Goal: Task Accomplishment & Management: Manage account settings

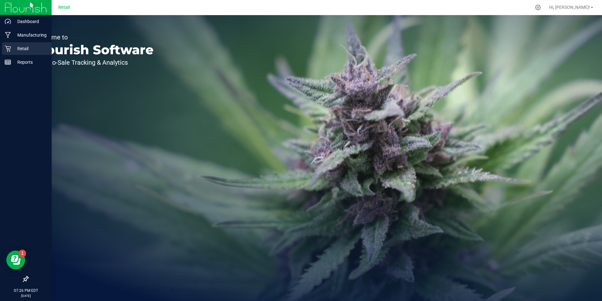
click at [9, 46] on icon at bounding box center [8, 48] width 6 height 6
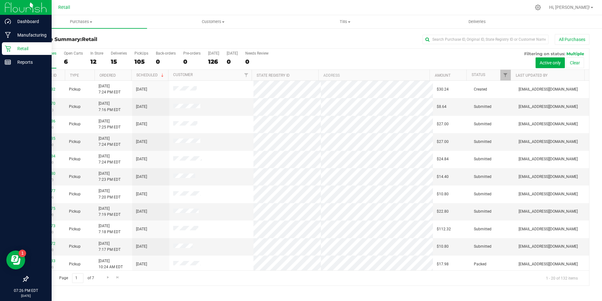
click at [11, 49] on p "Retail" at bounding box center [30, 49] width 38 height 8
click at [5, 50] on icon at bounding box center [8, 48] width 6 height 6
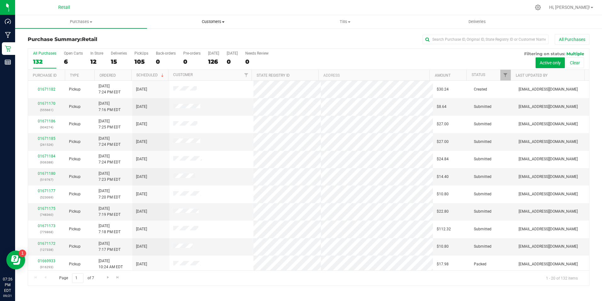
click at [219, 25] on uib-tab-heading "Customers All customers Add a new customer All physicians" at bounding box center [212, 21] width 131 height 13
click at [192, 40] on li "All customers" at bounding box center [213, 38] width 132 height 8
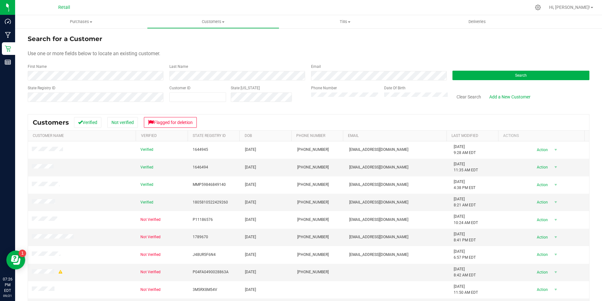
click at [15, 49] on div "Search for a Customer Use one or more fields below to locate an existing custom…" at bounding box center [308, 190] width 587 height 324
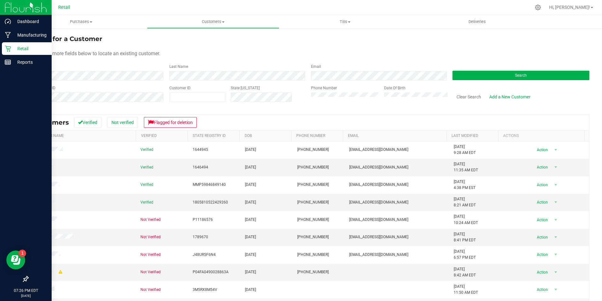
click at [7, 50] on icon at bounding box center [8, 48] width 6 height 6
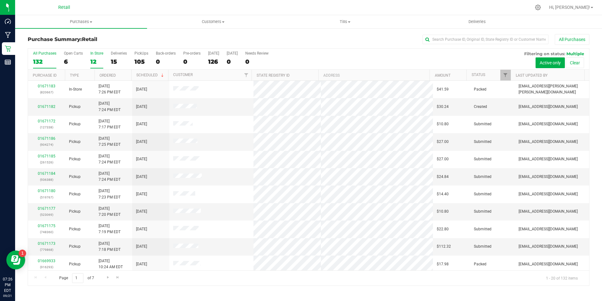
click at [90, 61] on div "12" at bounding box center [96, 61] width 13 height 7
click at [0, 0] on input "In Store 12" at bounding box center [0, 0] width 0 height 0
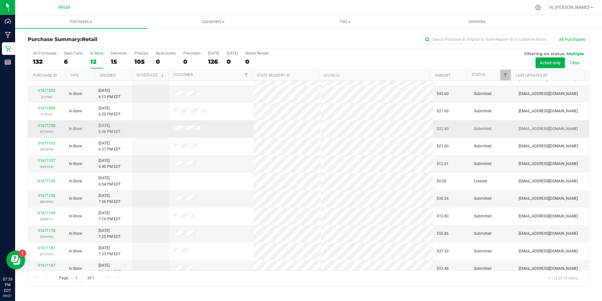
scroll to position [20, 0]
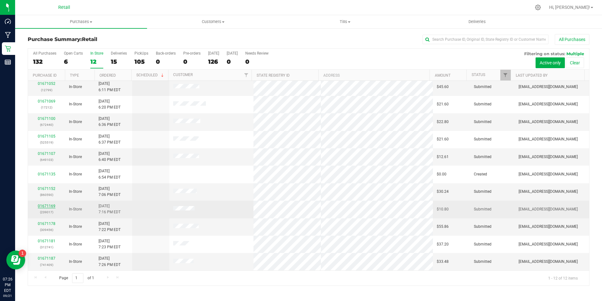
click at [51, 206] on link "01671169" at bounding box center [47, 205] width 18 height 4
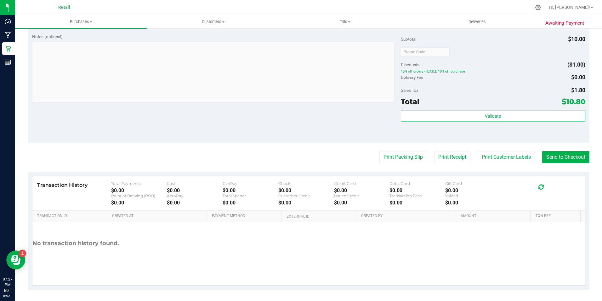
scroll to position [215, 0]
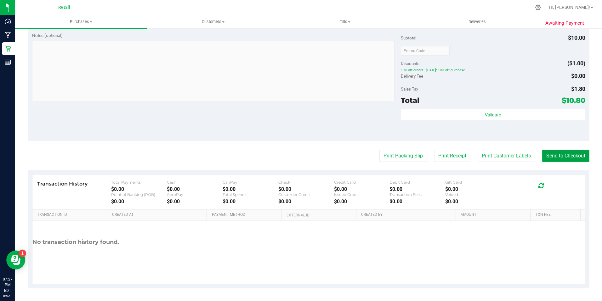
click at [555, 155] on button "Send to Checkout" at bounding box center [565, 156] width 47 height 12
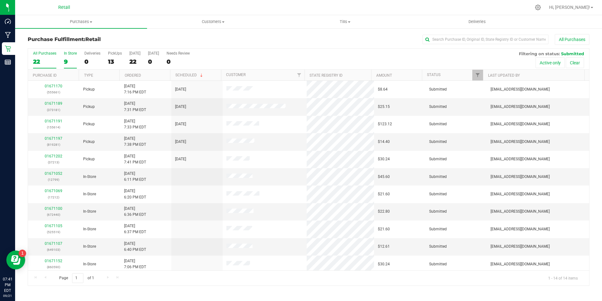
click at [68, 60] on div "9" at bounding box center [70, 61] width 13 height 7
click at [0, 0] on input "In Store 9" at bounding box center [0, 0] width 0 height 0
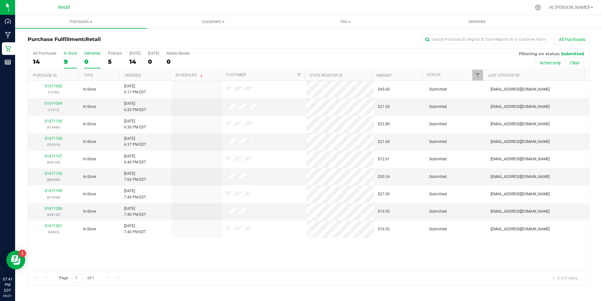
click at [93, 57] on label "Deliveries 0" at bounding box center [92, 59] width 16 height 17
click at [0, 0] on input "Deliveries 0" at bounding box center [0, 0] width 0 height 0
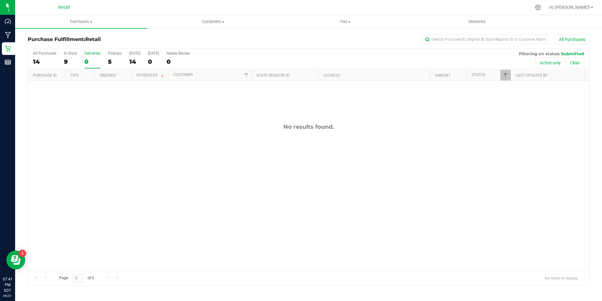
click at [93, 57] on label "Deliveries 0" at bounding box center [92, 59] width 16 height 17
click at [0, 0] on input "Deliveries 0" at bounding box center [0, 0] width 0 height 0
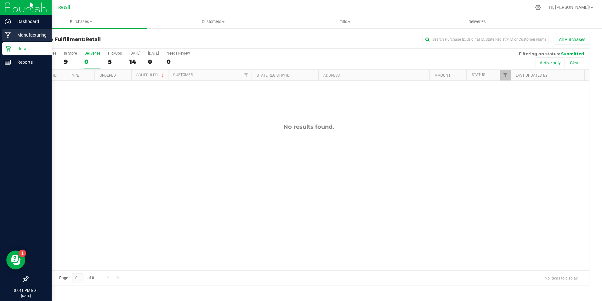
click at [8, 41] on link "Manufacturing" at bounding box center [26, 36] width 52 height 14
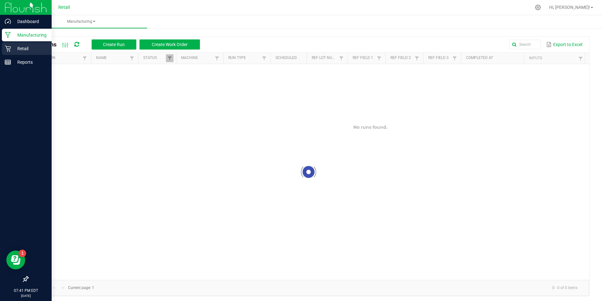
click at [9, 46] on icon at bounding box center [8, 48] width 6 height 6
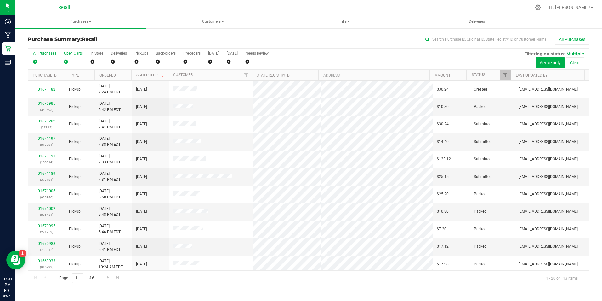
click at [79, 59] on div "0" at bounding box center [73, 61] width 19 height 7
click at [0, 0] on input "Open Carts 0" at bounding box center [0, 0] width 0 height 0
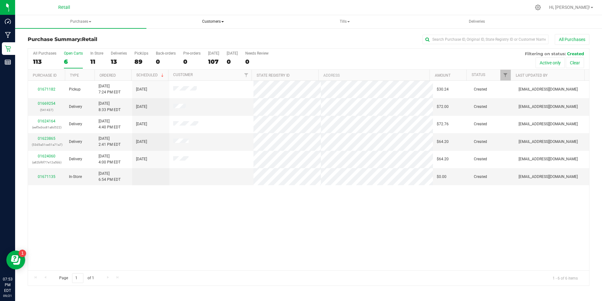
click at [204, 22] on span "Customers" at bounding box center [212, 21] width 131 height 13
click at [174, 36] on span "All customers" at bounding box center [178, 37] width 45 height 5
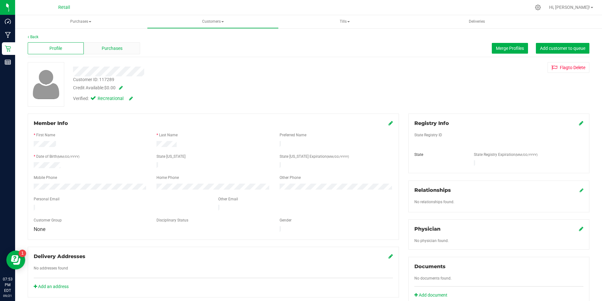
click at [94, 47] on div "Purchases" at bounding box center [112, 48] width 56 height 12
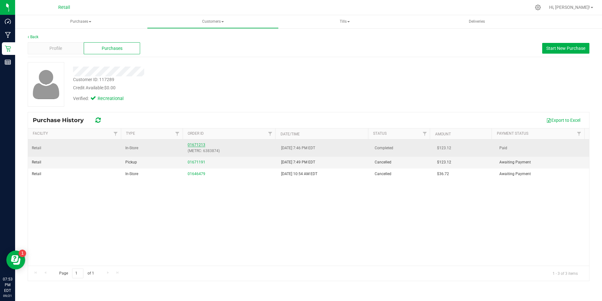
click at [196, 143] on link "01671213" at bounding box center [197, 144] width 18 height 4
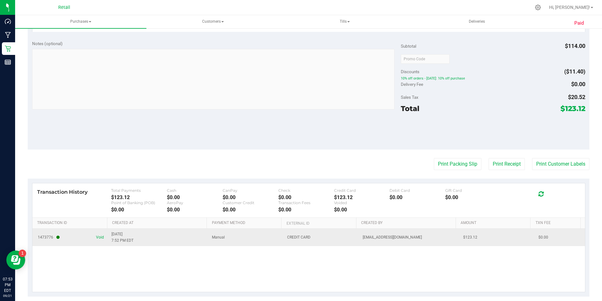
scroll to position [276, 0]
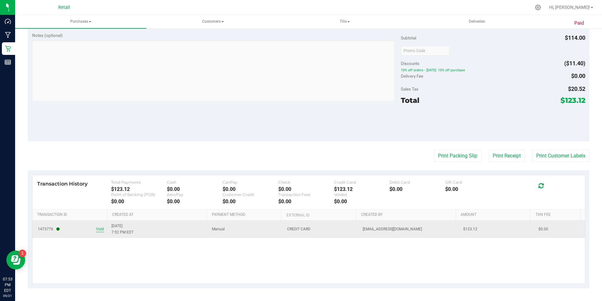
click at [100, 229] on span "Void" at bounding box center [100, 229] width 8 height 6
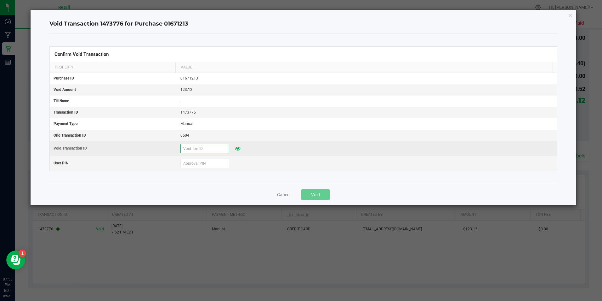
click at [208, 149] on input "text" at bounding box center [204, 148] width 49 height 9
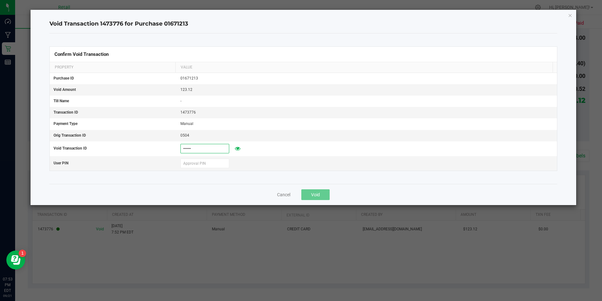
type input "[DATE]"
click at [209, 172] on div "Confirm Void Transaction Property Value Purchase ID 01671213 Void Amount 123.12…" at bounding box center [303, 108] width 508 height 150
click at [211, 162] on input "text" at bounding box center [204, 162] width 49 height 9
type input "571204"
click at [323, 192] on button "Void" at bounding box center [315, 194] width 28 height 11
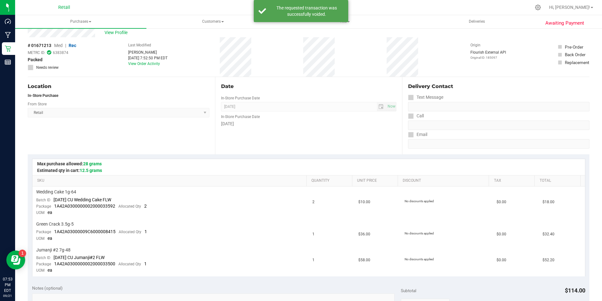
scroll to position [0, 0]
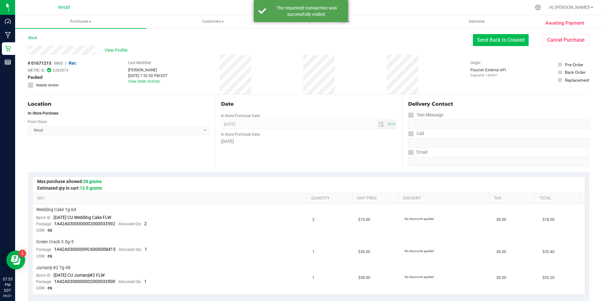
click at [514, 42] on button "Send Back to Created" at bounding box center [501, 40] width 56 height 12
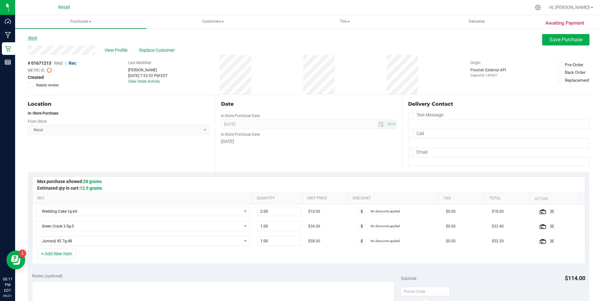
click at [37, 38] on link "Back" at bounding box center [32, 38] width 9 height 4
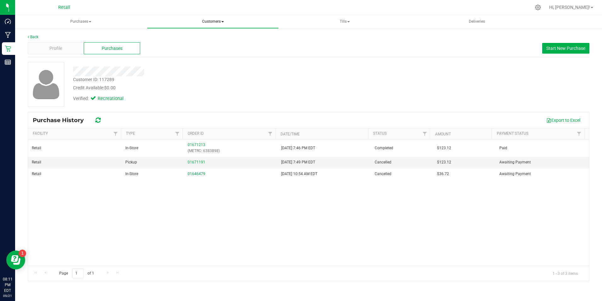
click at [196, 23] on span "Customers" at bounding box center [212, 21] width 131 height 13
click at [172, 40] on span "All customers" at bounding box center [178, 37] width 45 height 5
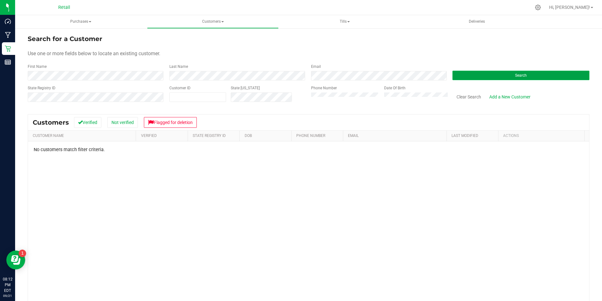
click at [524, 79] on button "Search" at bounding box center [521, 75] width 137 height 9
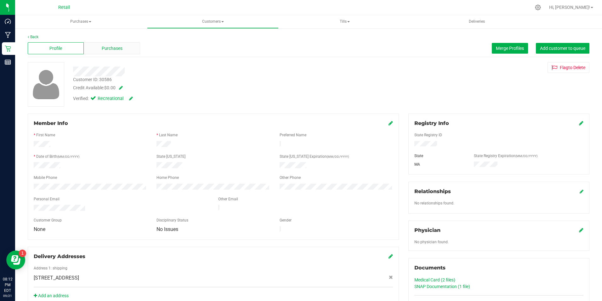
click at [103, 45] on span "Purchases" at bounding box center [112, 48] width 21 height 7
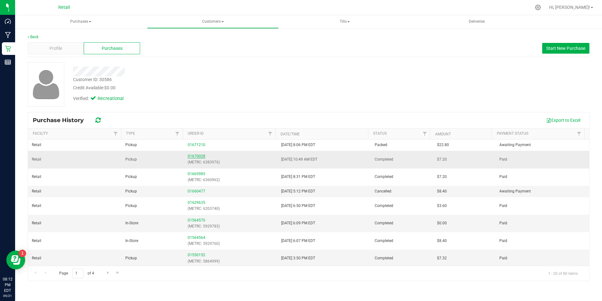
click at [200, 157] on link "01670028" at bounding box center [197, 156] width 18 height 4
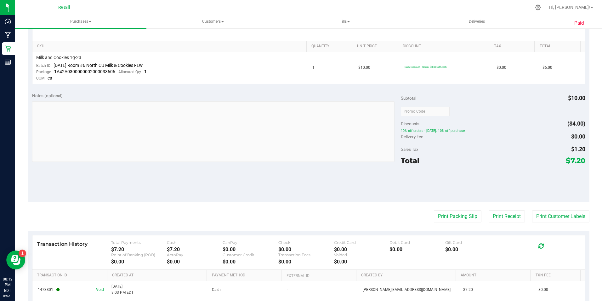
scroll to position [218, 0]
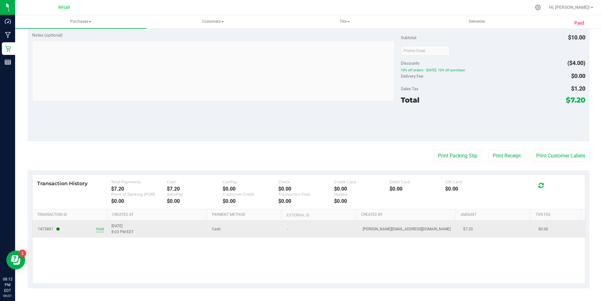
click at [100, 228] on span "Void" at bounding box center [100, 229] width 8 height 6
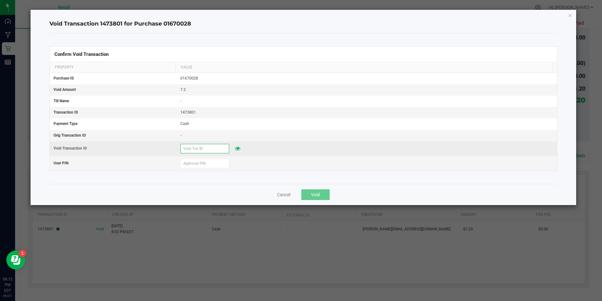
click at [202, 152] on input "text" at bounding box center [204, 148] width 49 height 9
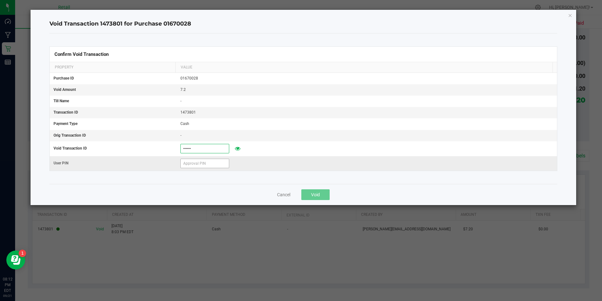
type input "[DATE]"
click at [199, 160] on input "text" at bounding box center [204, 162] width 49 height 9
type input "571204"
click at [318, 190] on button "Void" at bounding box center [315, 194] width 28 height 11
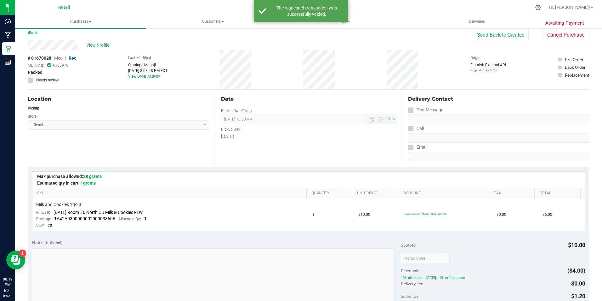
scroll to position [0, 0]
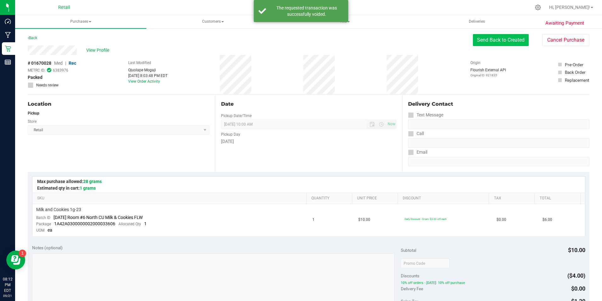
click at [512, 37] on button "Send Back to Created" at bounding box center [501, 40] width 56 height 12
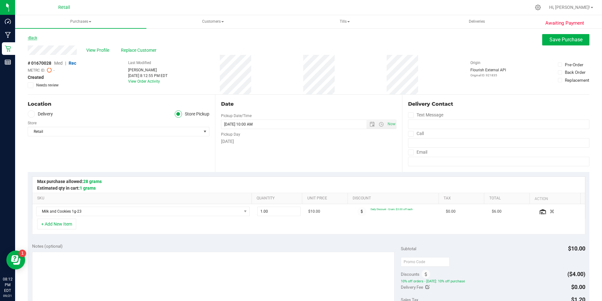
click at [37, 38] on link "Back" at bounding box center [32, 38] width 9 height 4
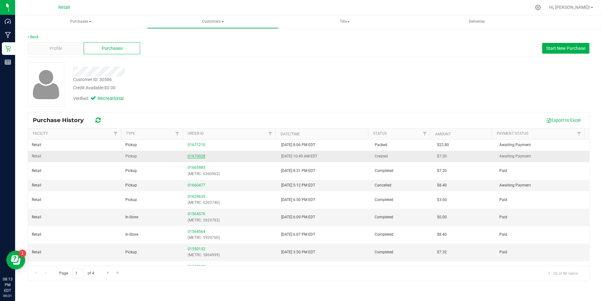
click at [193, 155] on link "01670028" at bounding box center [197, 156] width 18 height 4
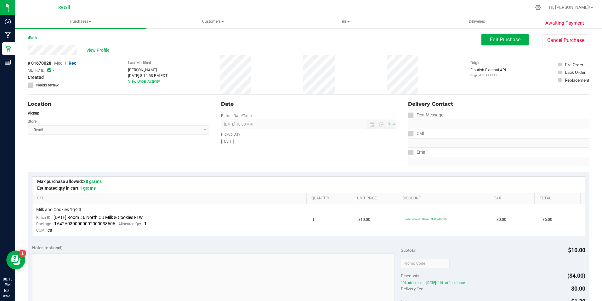
click at [32, 38] on link "Back" at bounding box center [32, 38] width 9 height 4
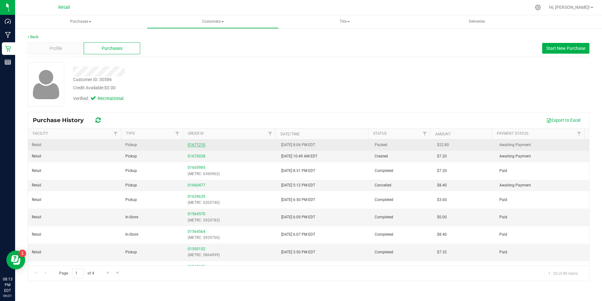
click at [199, 146] on link "01671210" at bounding box center [197, 144] width 18 height 4
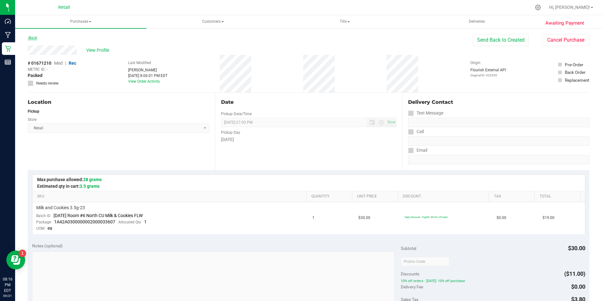
click at [33, 36] on link "Back" at bounding box center [32, 38] width 9 height 4
